Goal: Information Seeking & Learning: Learn about a topic

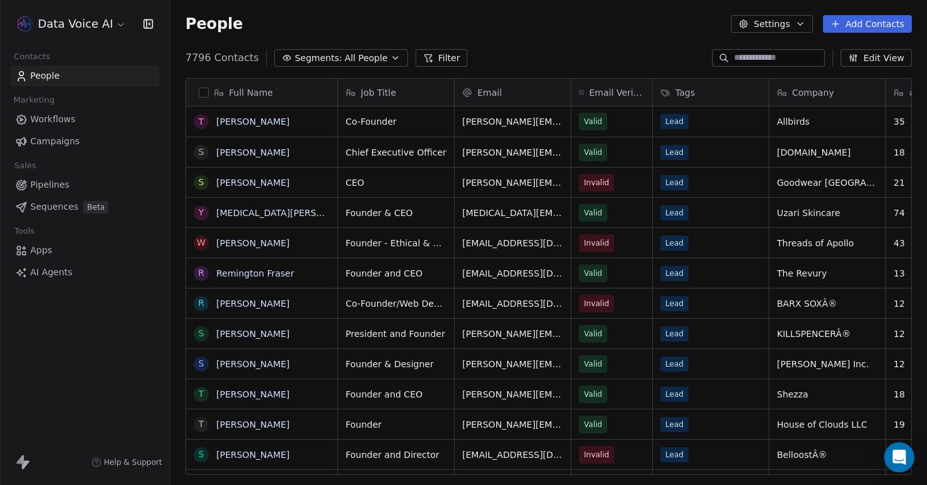
scroll to position [427, 757]
click at [62, 281] on link "AI Agents" at bounding box center [84, 272] width 149 height 21
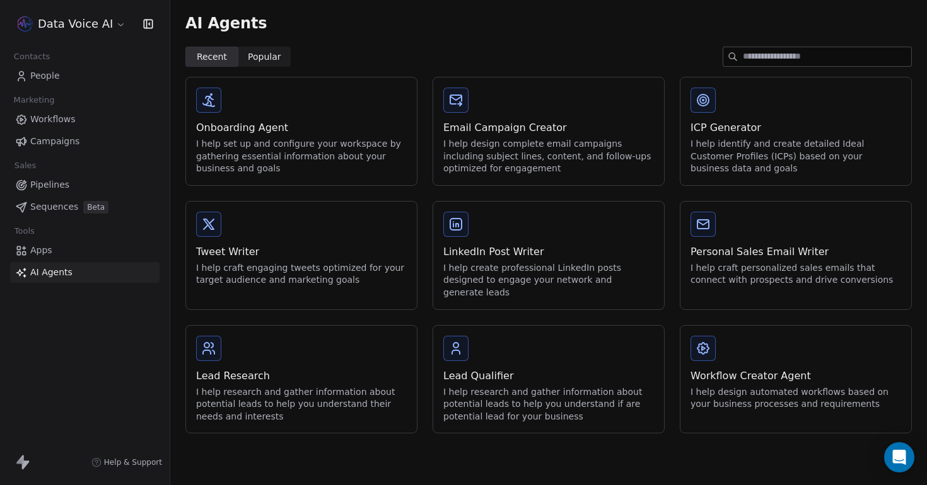
click at [245, 127] on div "Onboarding Agent" at bounding box center [301, 127] width 211 height 15
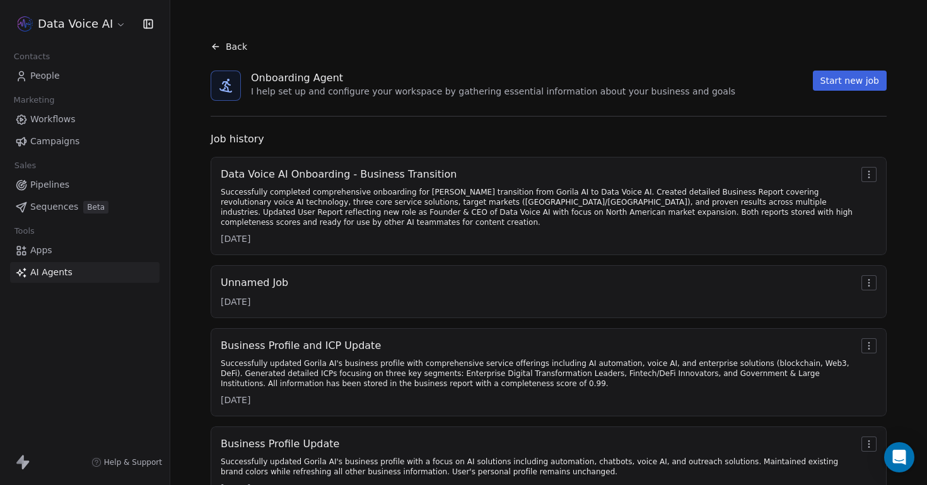
click at [579, 182] on div "Data Voice AI Onboarding - Business Transition Successfully completed comprehen…" at bounding box center [538, 206] width 635 height 78
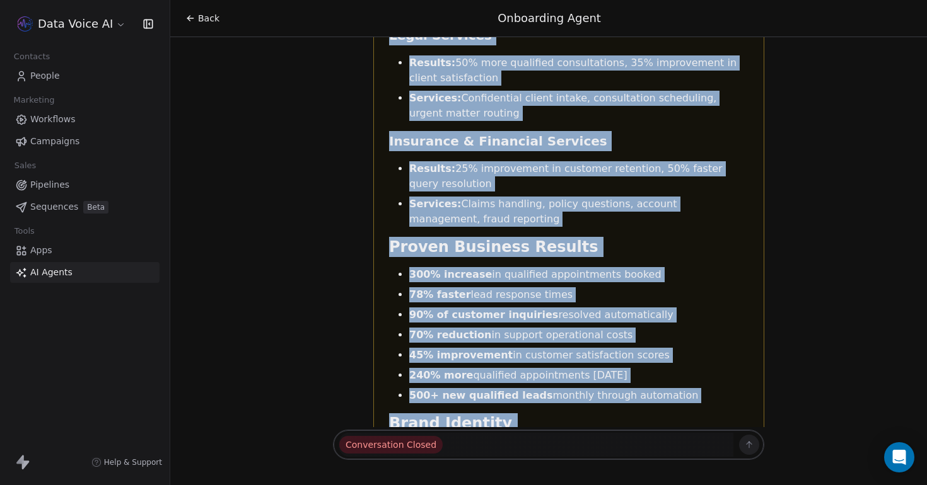
scroll to position [14483, 0]
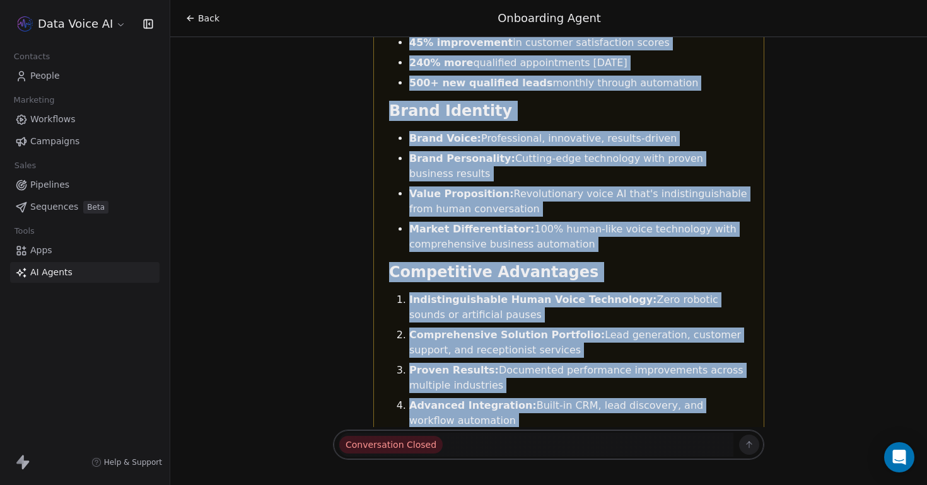
drag, startPoint x: 389, startPoint y: 110, endPoint x: 676, endPoint y: 217, distance: 306.2
copy div "Data Voice AI Business Report Company Overview Company Name: Data Voice AI Webs…"
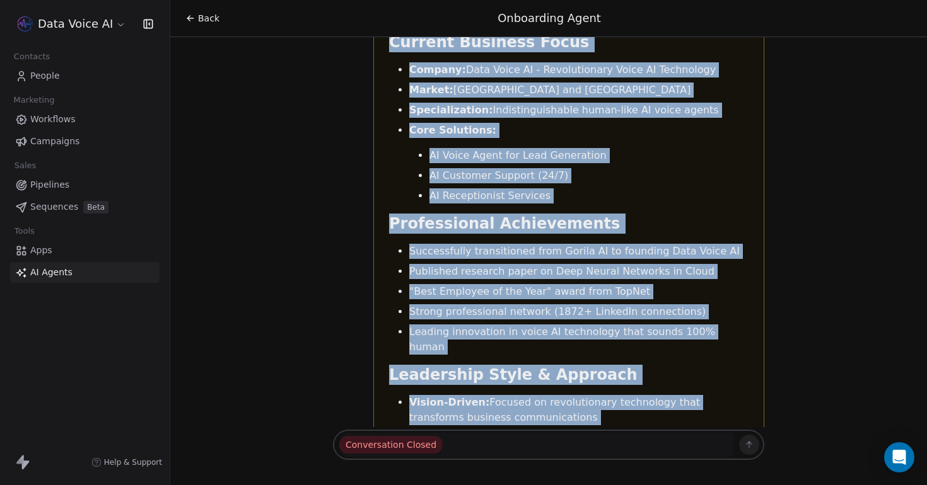
scroll to position [16366, 0]
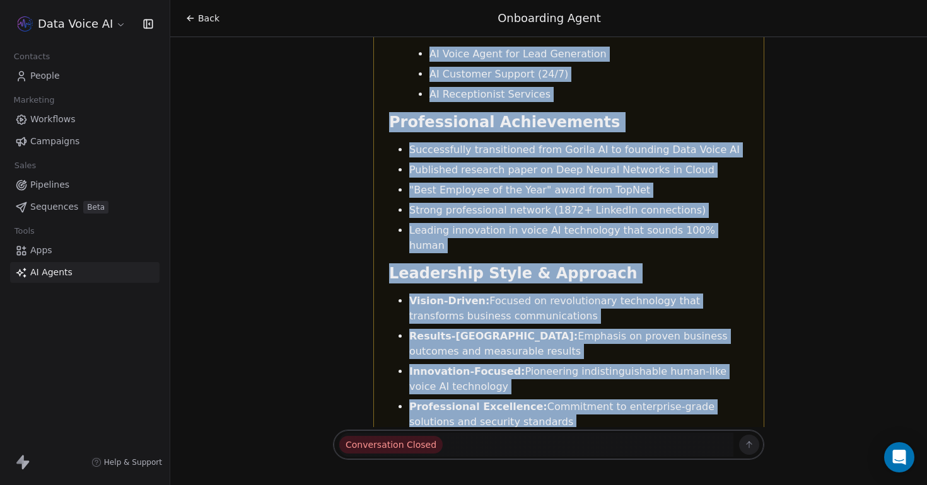
drag, startPoint x: 394, startPoint y: 121, endPoint x: 699, endPoint y: 175, distance: 309.9
click at [699, 175] on div "Personal Profile: Burhan Humayun Basic Information Name: Burhan Humayun Email: …" at bounding box center [568, 223] width 359 height 1826
copy div "Personal Profile: Burhan Humayun Basic Information Name: Burhan Humayun Email: …"
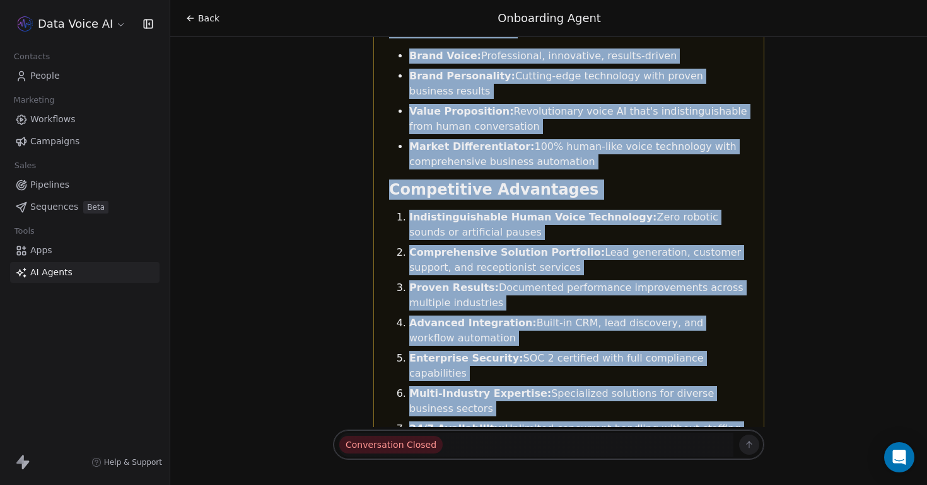
scroll to position [14591, 0]
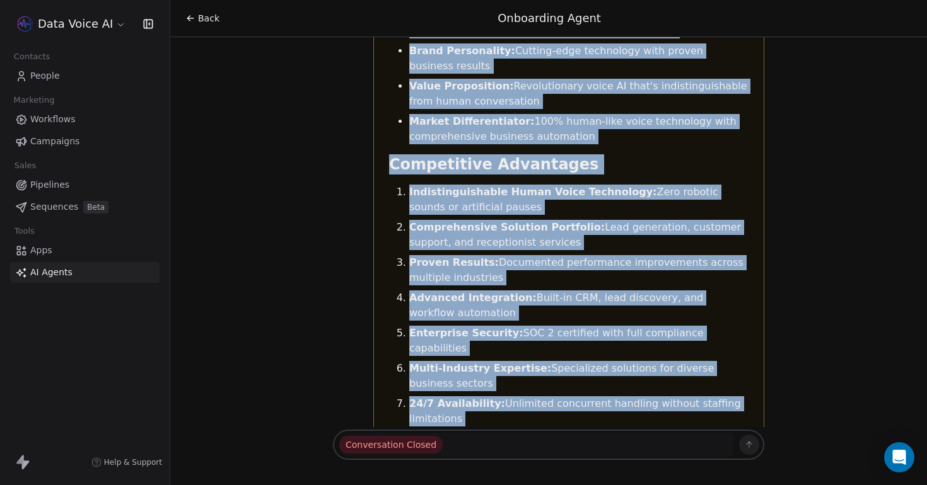
drag, startPoint x: 393, startPoint y: 148, endPoint x: 680, endPoint y: 107, distance: 290.5
copy div "Data Voice AI Business Report Company Overview Company Name: Data Voice AI Webs…"
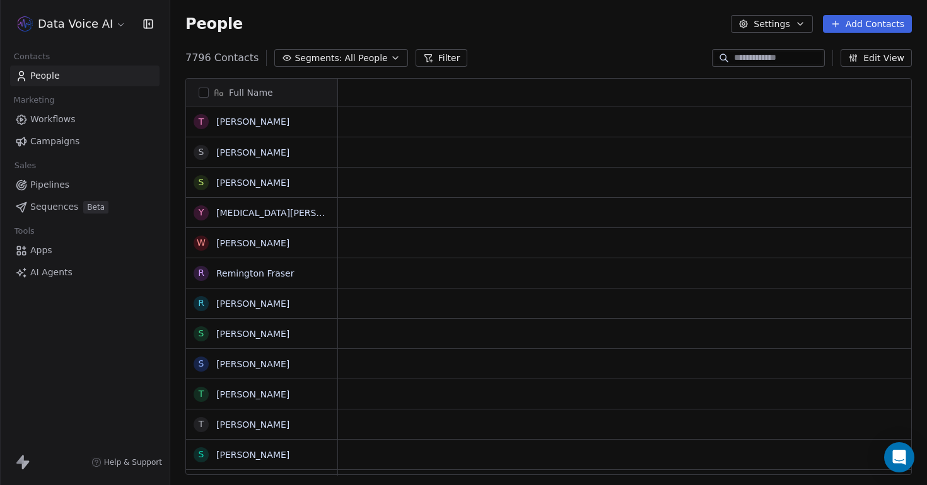
scroll to position [1, 1]
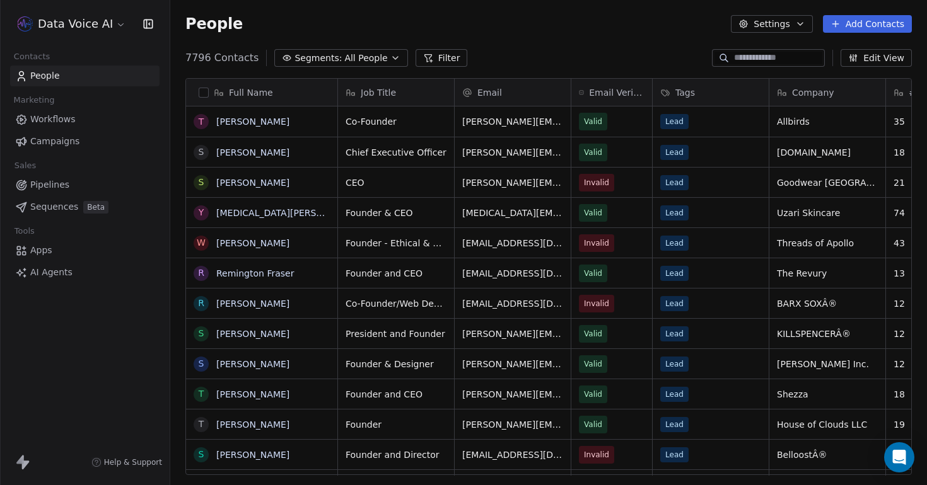
click at [98, 28] on html "Data Voice AI Contacts People Marketing Workflows Campaigns Sales Pipelines Seq…" at bounding box center [463, 242] width 927 height 485
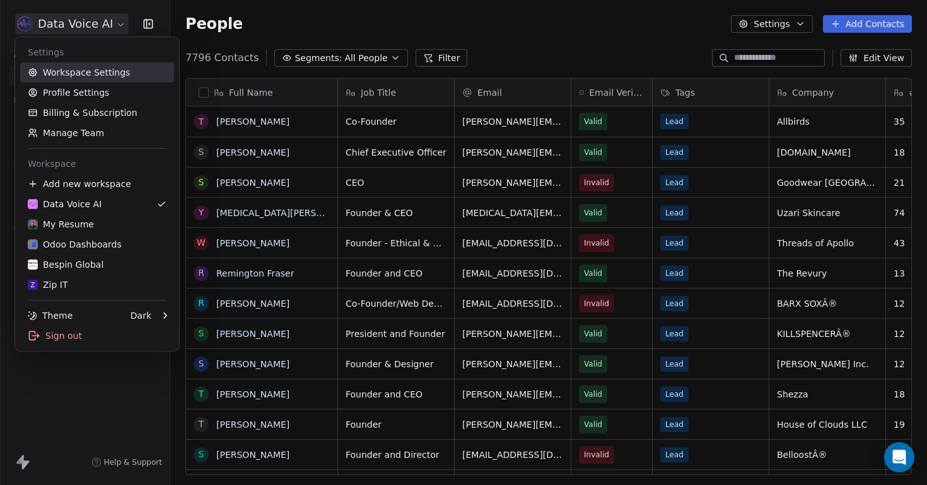
click at [91, 78] on link "Workspace Settings" at bounding box center [97, 72] width 154 height 20
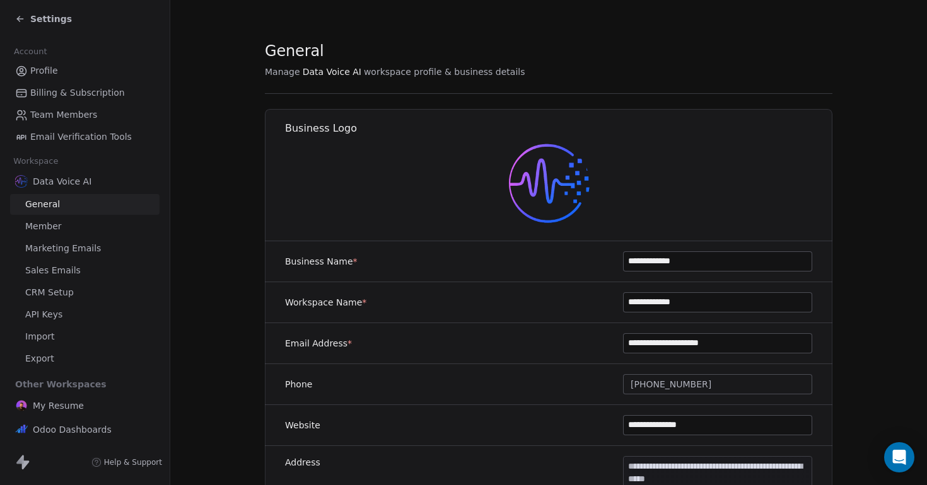
click at [33, 21] on span "Settings" at bounding box center [51, 19] width 42 height 13
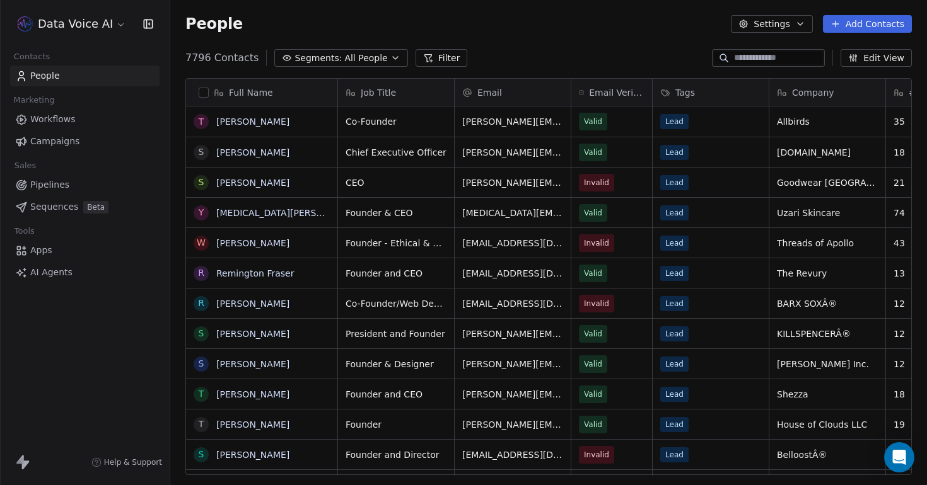
scroll to position [427, 757]
click at [82, 279] on link "AI Agents" at bounding box center [84, 272] width 149 height 21
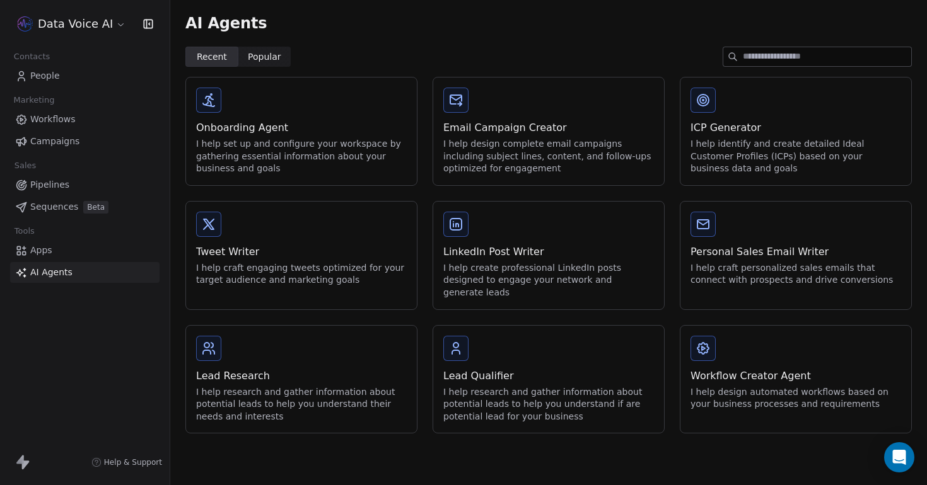
click at [270, 124] on div "Onboarding Agent" at bounding box center [301, 127] width 211 height 15
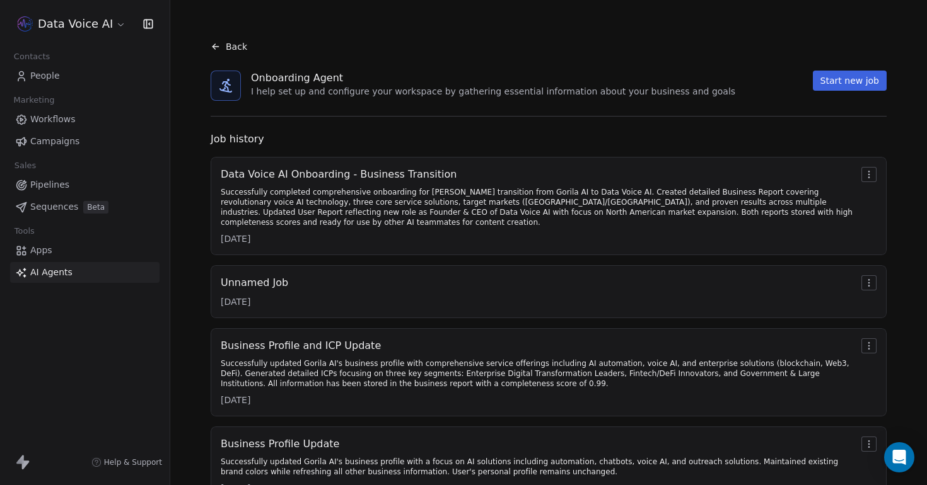
click at [317, 204] on div "Successfully completed comprehensive onboarding for [PERSON_NAME] transition fr…" at bounding box center [538, 207] width 635 height 40
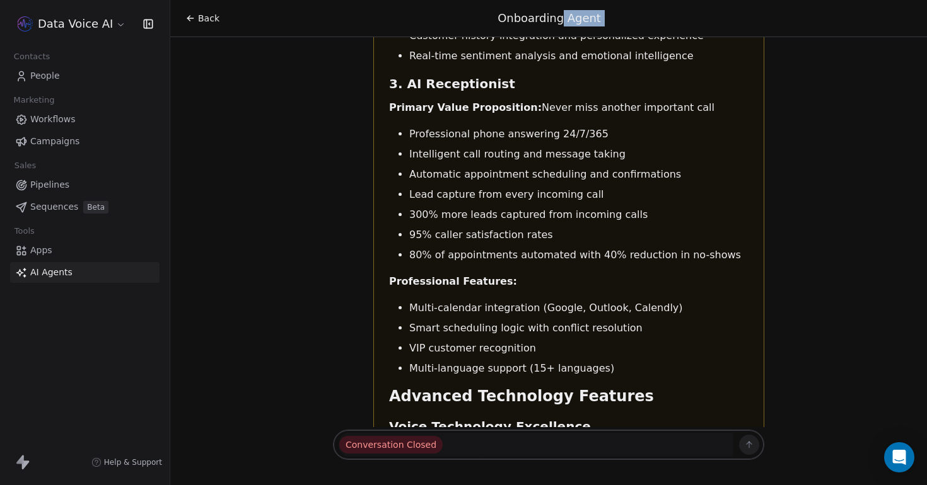
scroll to position [12722, 0]
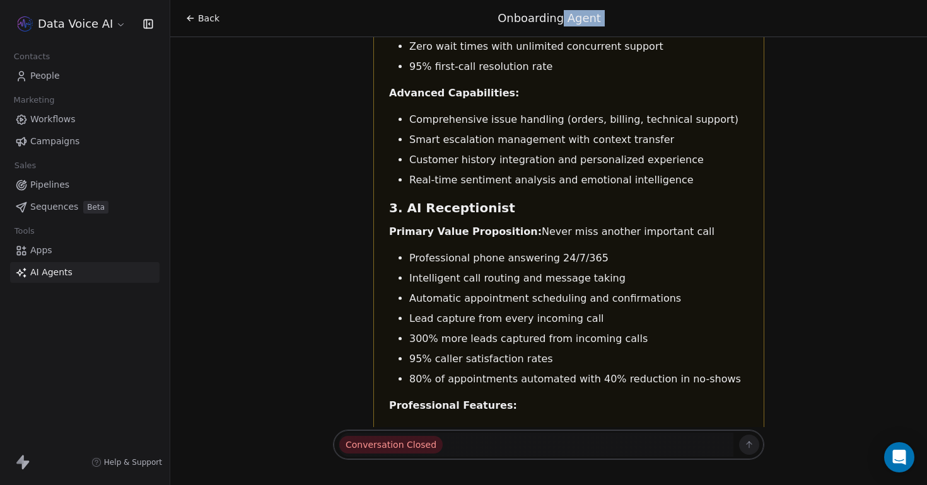
drag, startPoint x: 388, startPoint y: 87, endPoint x: 589, endPoint y: 182, distance: 221.9
copy div "Data Voice AI Business Report Company Overview Company Name: Data Voice AI Webs…"
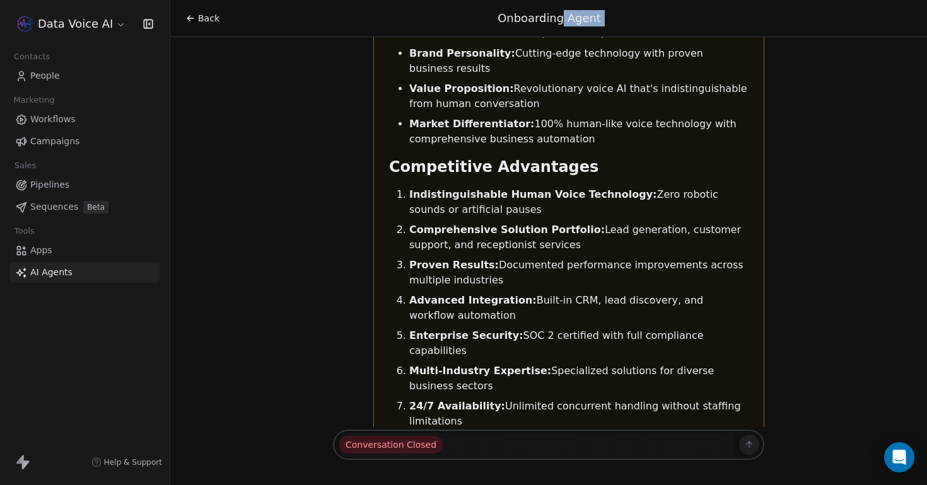
scroll to position [14471, 0]
